Goal: Find specific page/section: Find specific page/section

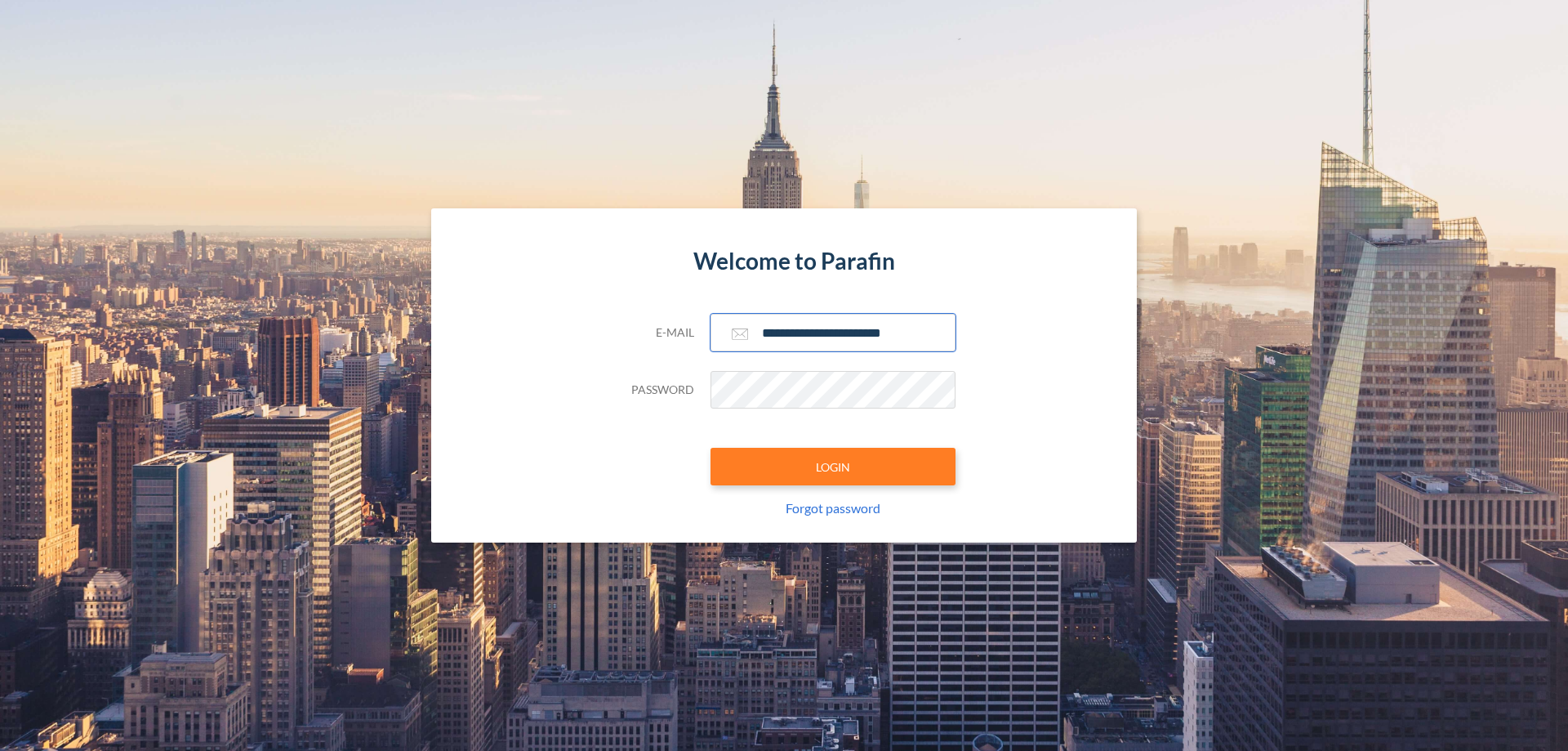
type input "**********"
click at [833, 466] on button "LOGIN" at bounding box center [832, 466] width 245 height 38
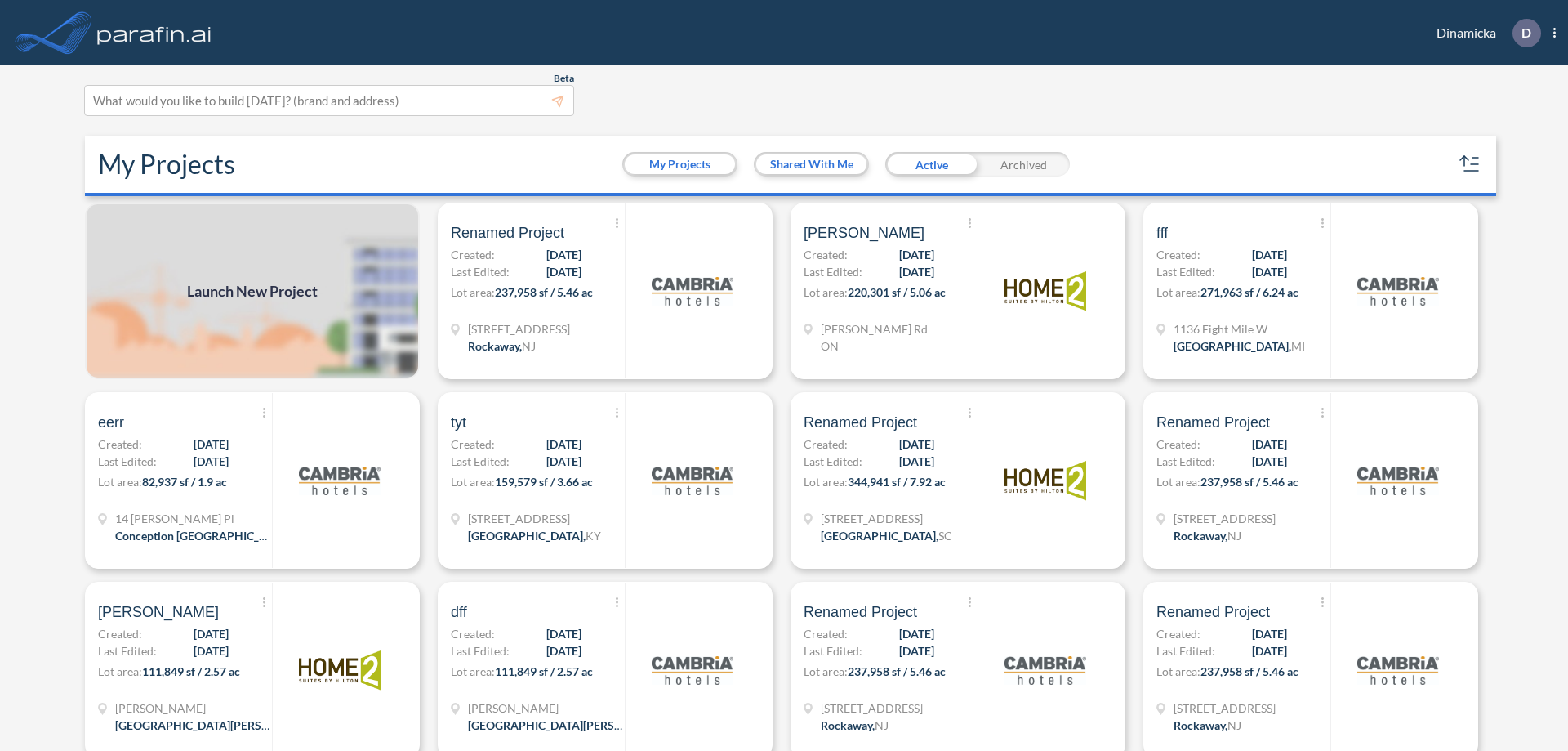
scroll to position [4, 0]
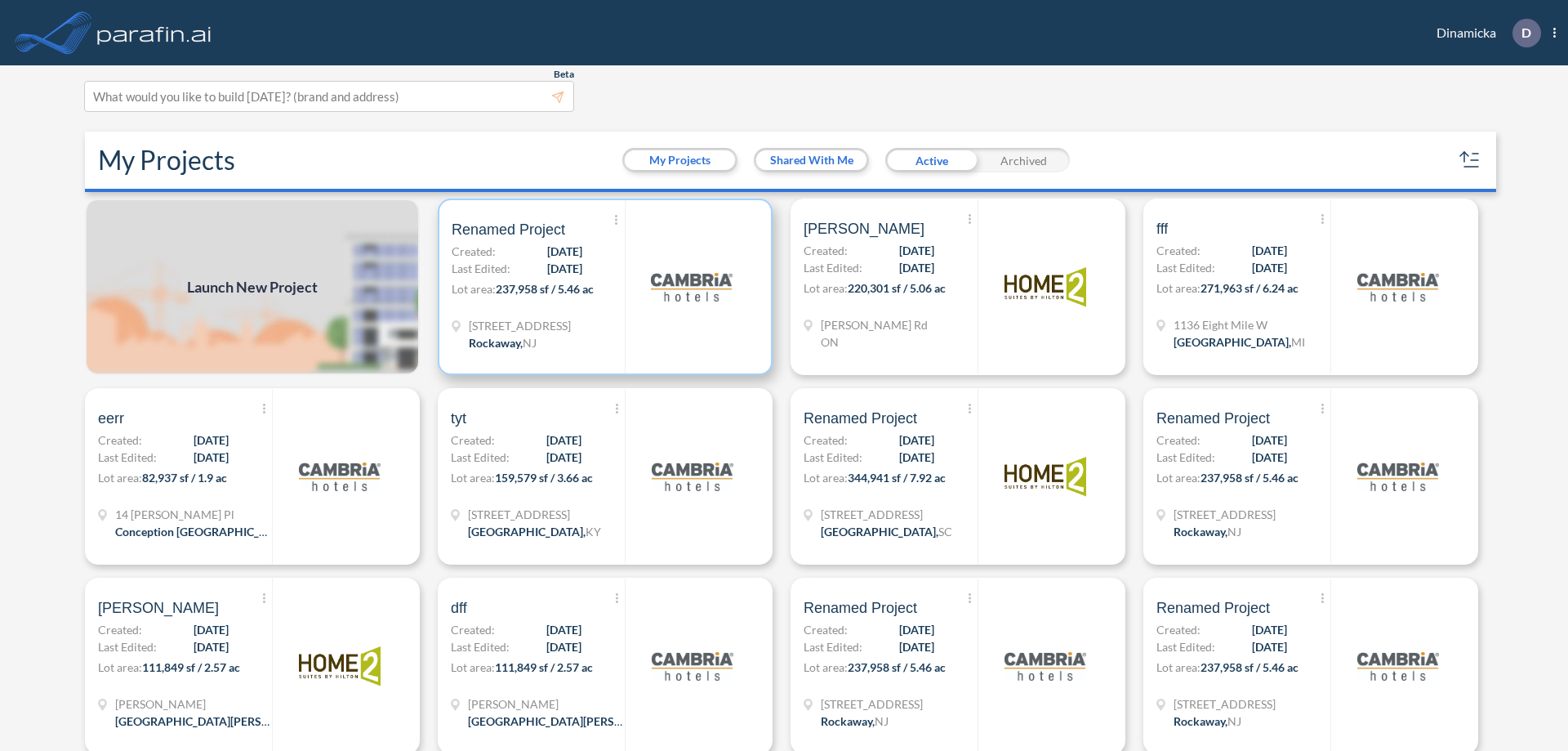
click at [602, 287] on p "Lot area: 237,958 sf / 5.46 ac" at bounding box center [538, 292] width 174 height 24
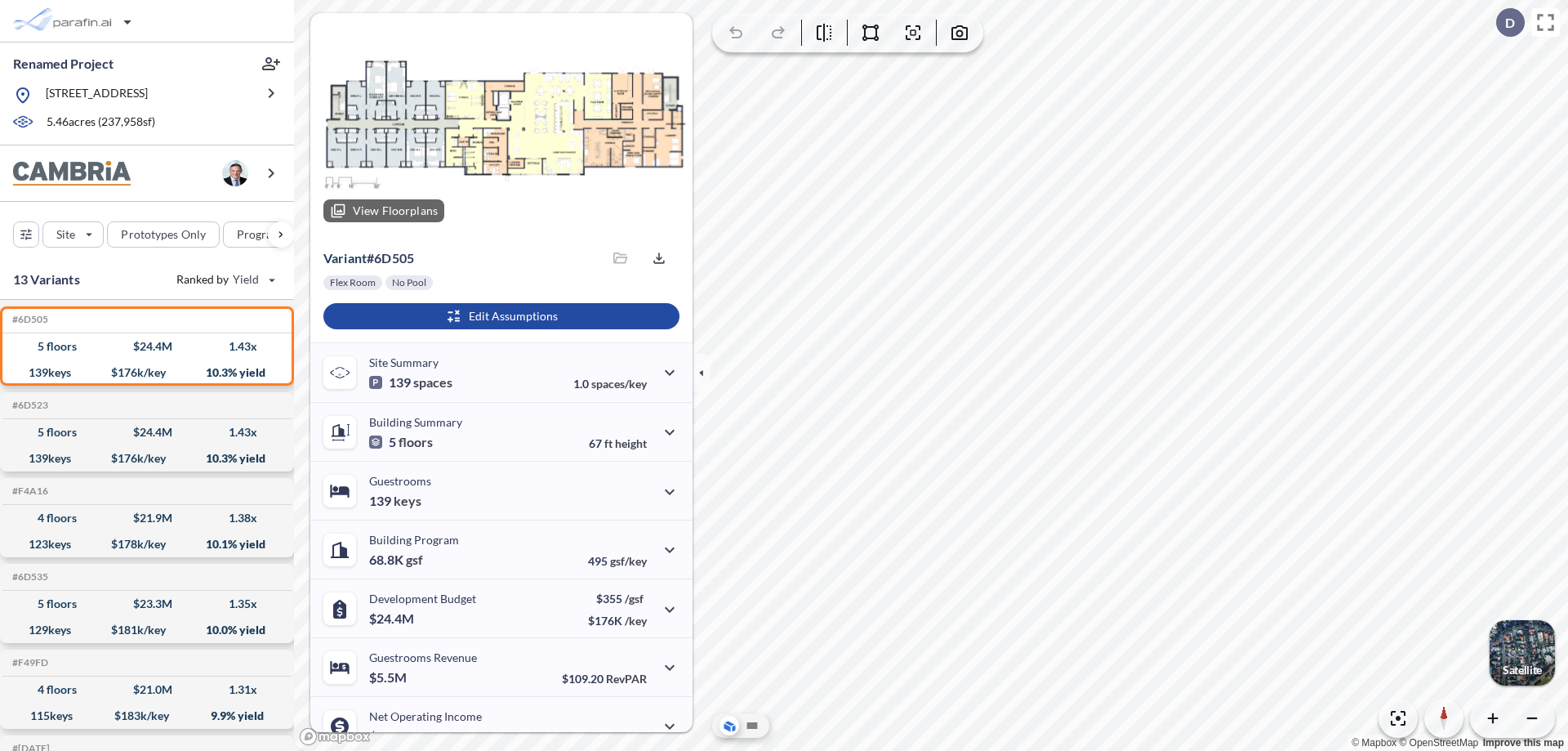
click at [499, 124] on div at bounding box center [501, 124] width 382 height 222
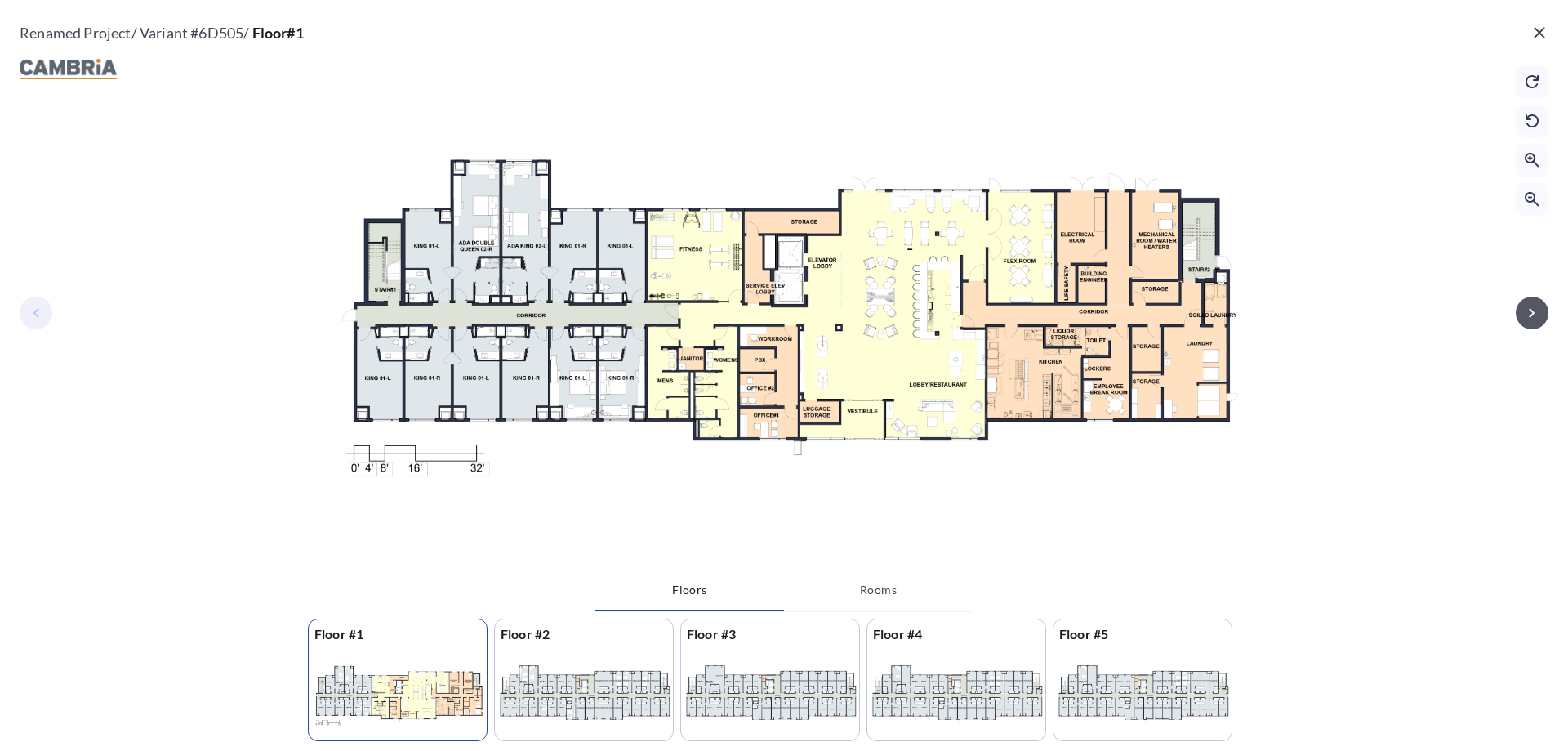
click at [1532, 313] on icon "button" at bounding box center [1531, 312] width 6 height 9
